Goal: Find specific page/section: Find specific page/section

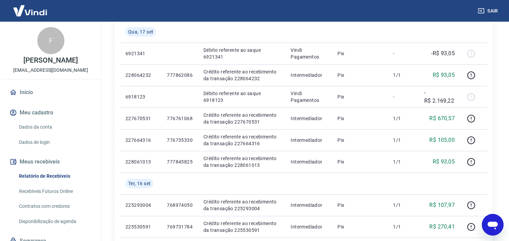
scroll to position [75, 0]
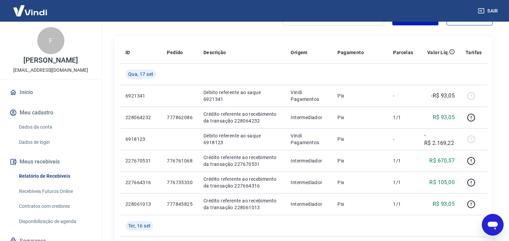
click at [28, 98] on link "Início" at bounding box center [50, 92] width 85 height 15
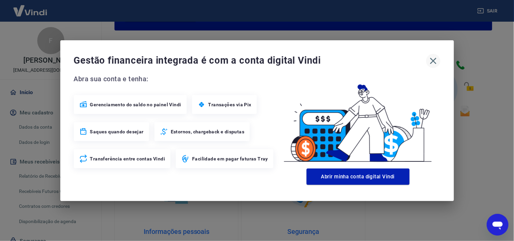
click at [433, 62] on icon "button" at bounding box center [433, 61] width 6 height 6
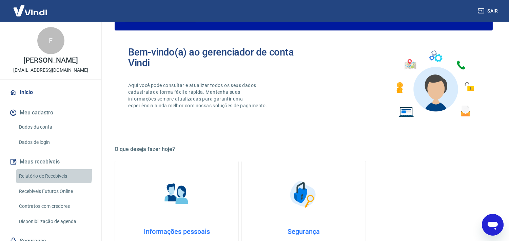
click at [54, 182] on link "Relatório de Recebíveis" at bounding box center [54, 177] width 77 height 14
